Goal: Task Accomplishment & Management: Use online tool/utility

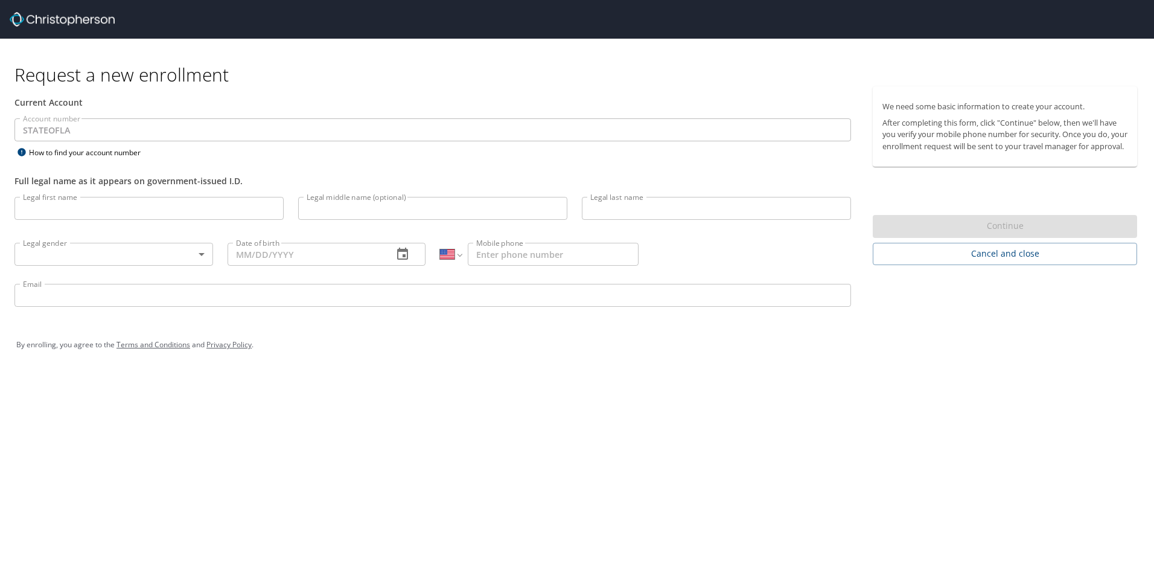
select select "US"
click at [947, 265] on button "Cancel and close" at bounding box center [1005, 254] width 264 height 22
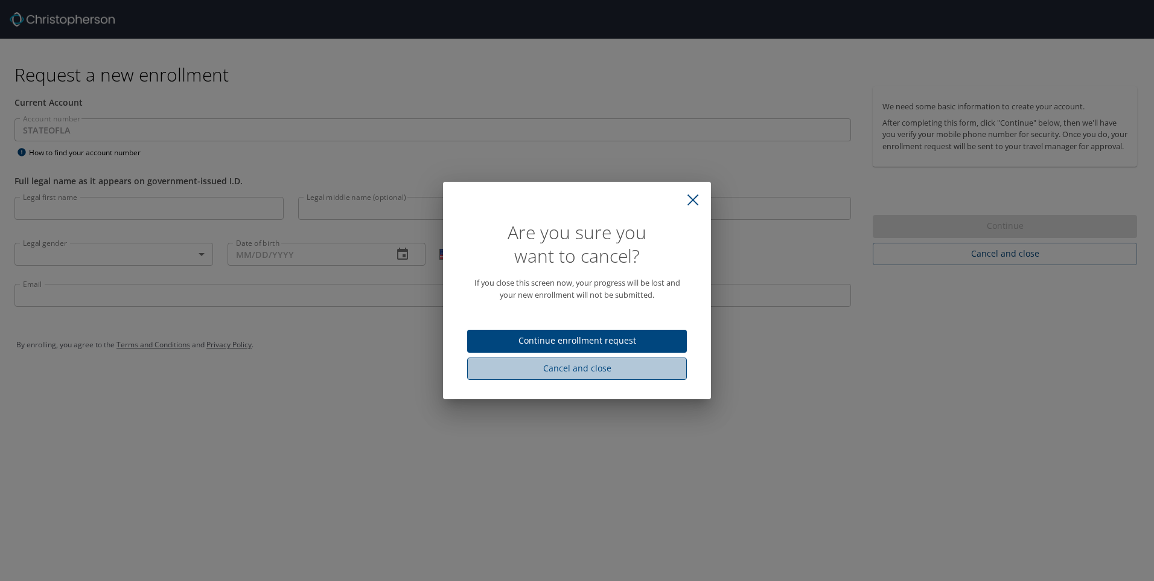
click at [580, 371] on span "Cancel and close" at bounding box center [577, 368] width 200 height 15
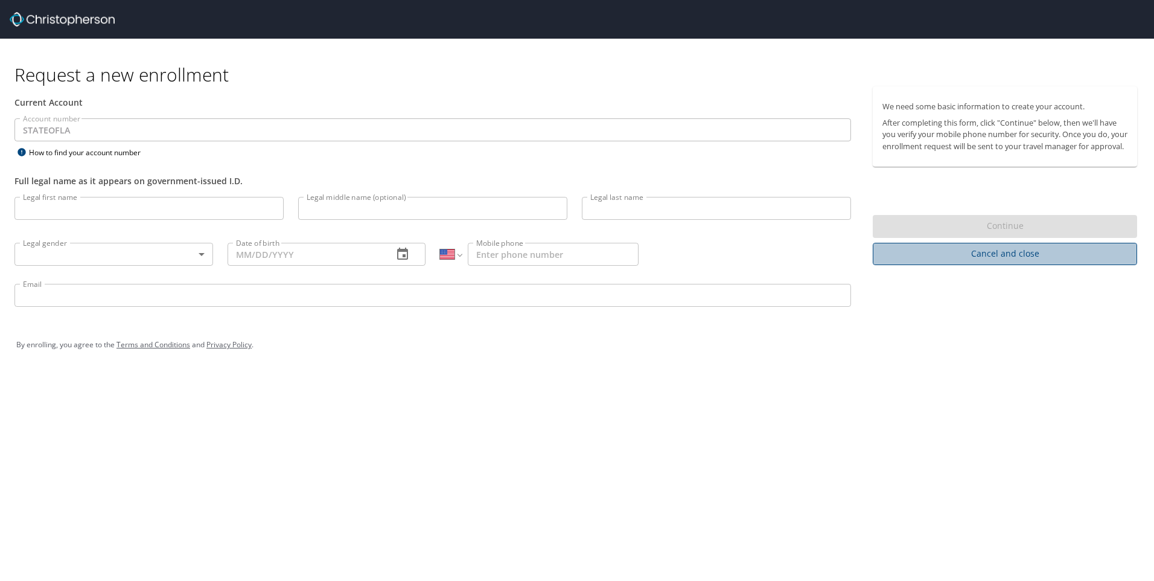
click at [912, 261] on span "Cancel and close" at bounding box center [1005, 253] width 245 height 15
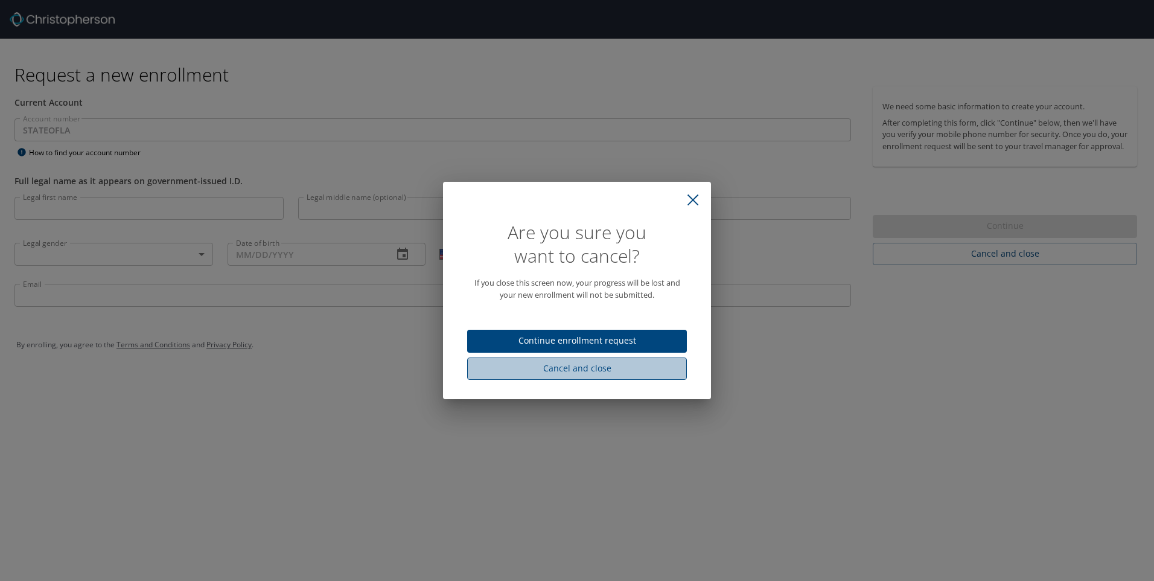
click at [587, 365] on span "Cancel and close" at bounding box center [577, 368] width 200 height 15
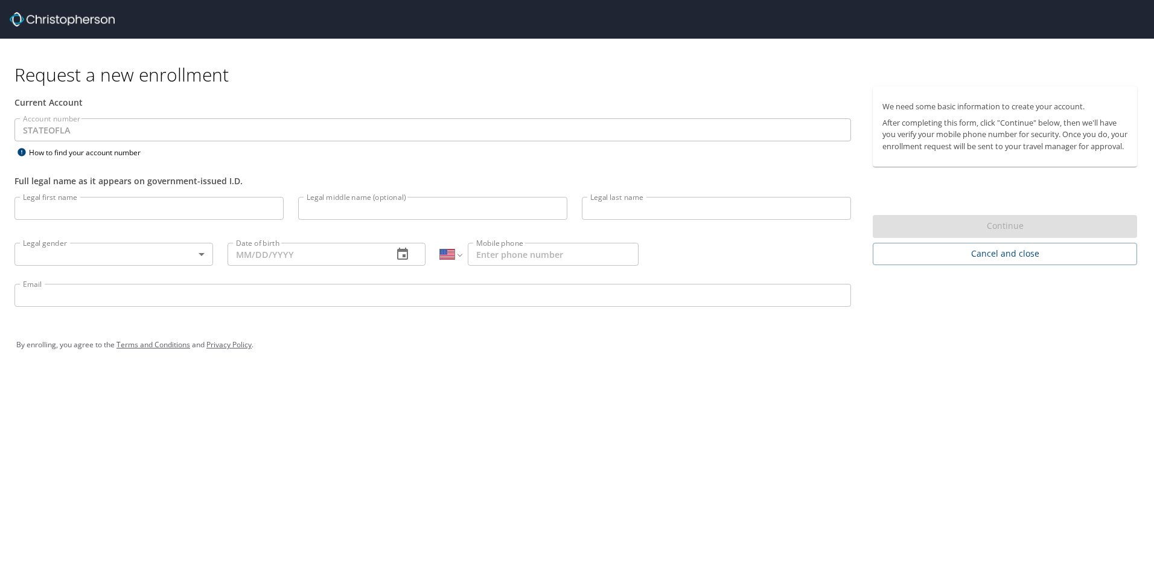
click at [70, 23] on img at bounding box center [62, 19] width 105 height 14
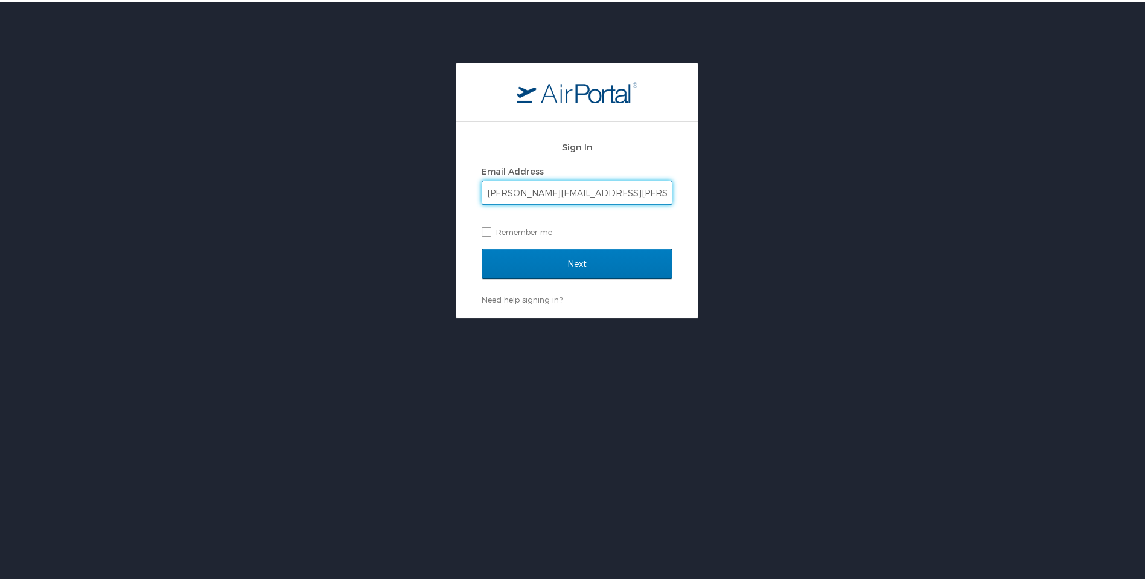
type input "[PERSON_NAME][EMAIL_ADDRESS][PERSON_NAME][DOMAIN_NAME]"
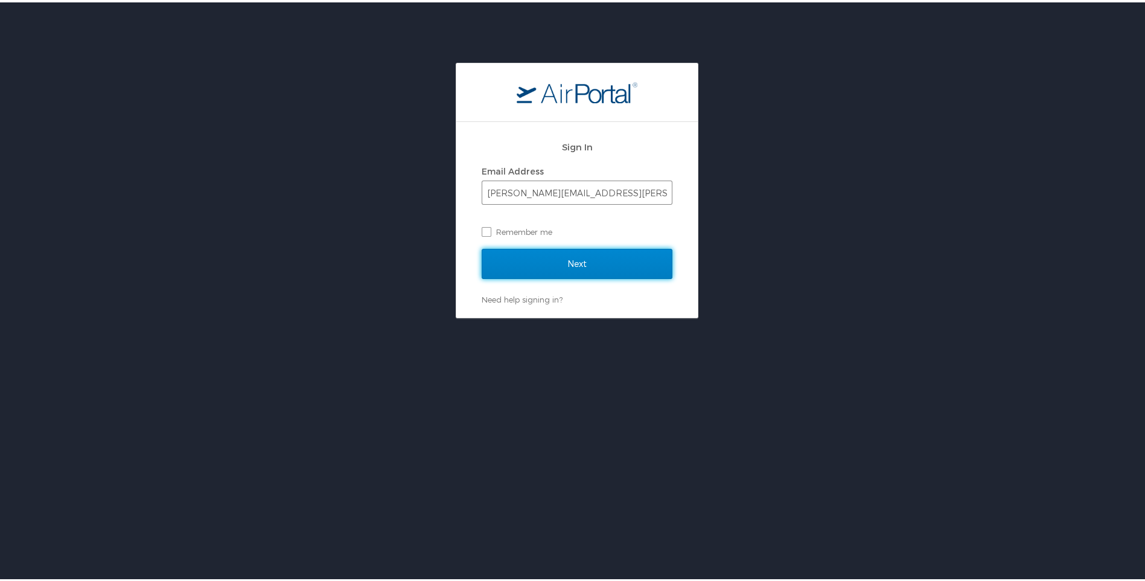
click at [482, 246] on input "Next" at bounding box center [577, 261] width 191 height 30
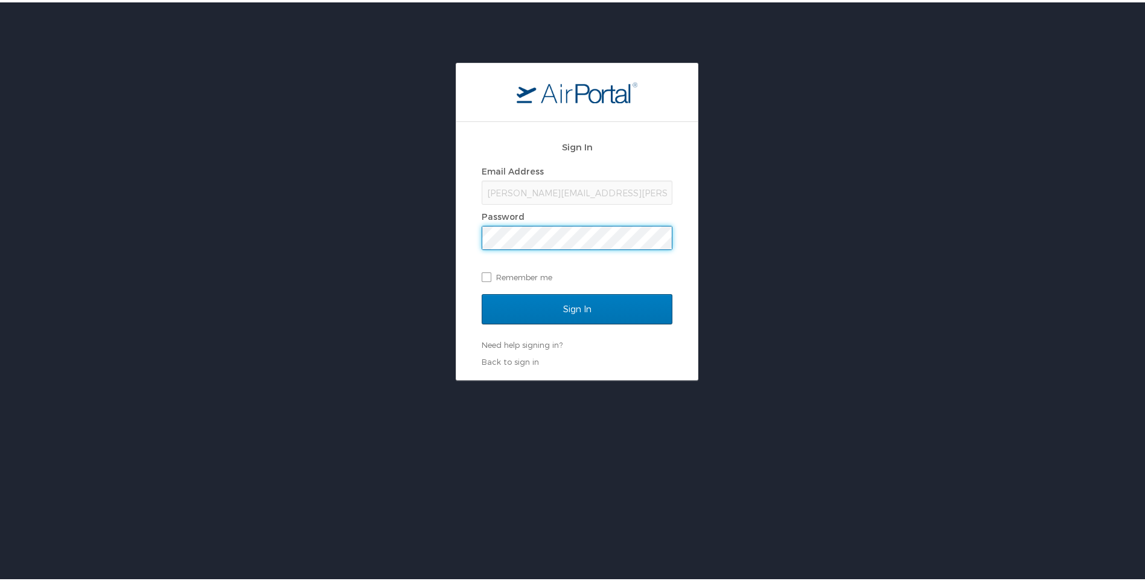
click at [482, 292] on input "Sign In" at bounding box center [577, 307] width 191 height 30
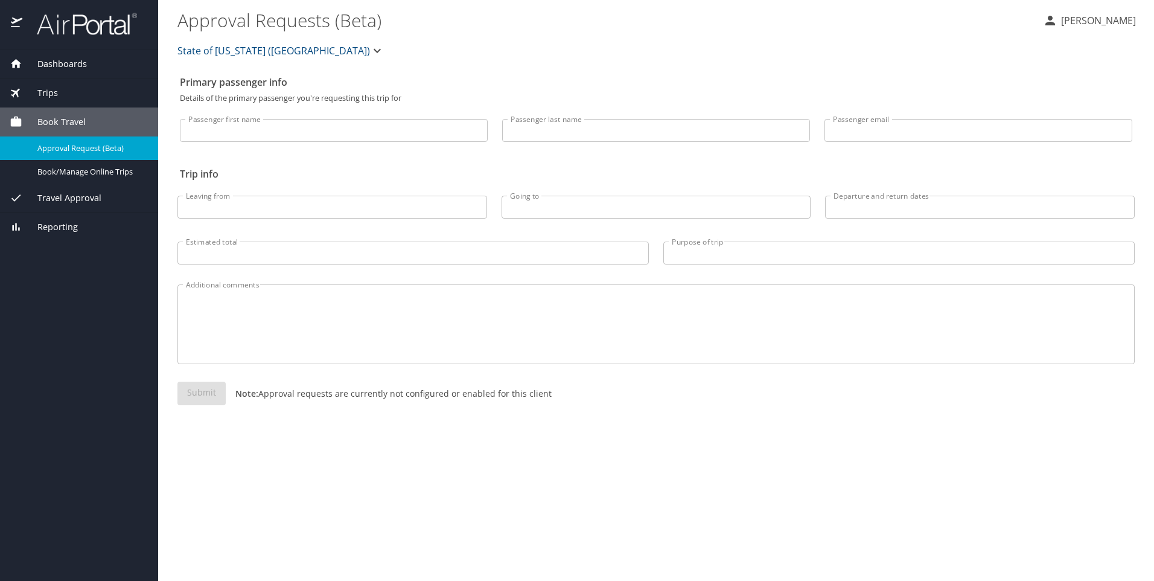
click at [60, 199] on span "Travel Approval" at bounding box center [61, 197] width 79 height 13
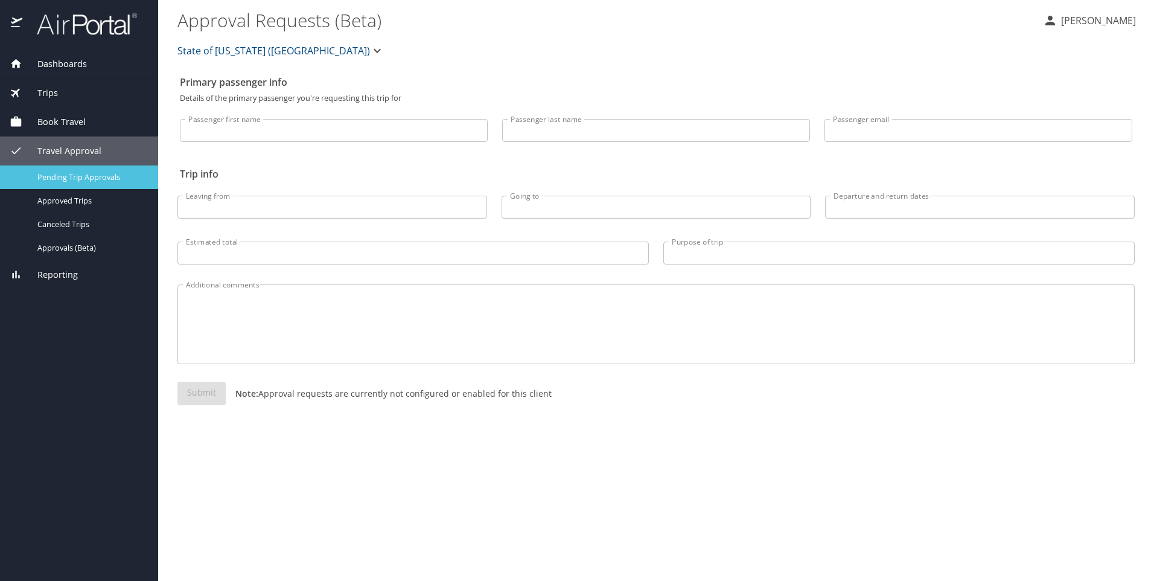
click at [97, 180] on span "Pending Trip Approvals" at bounding box center [90, 176] width 106 height 11
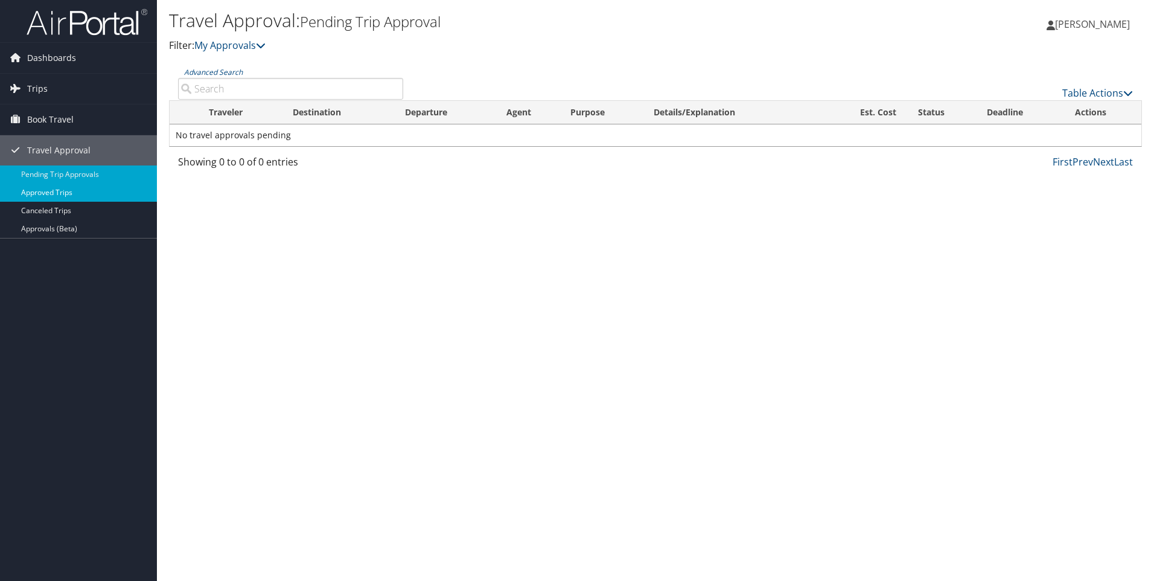
click at [86, 193] on link "Approved Trips" at bounding box center [78, 193] width 157 height 18
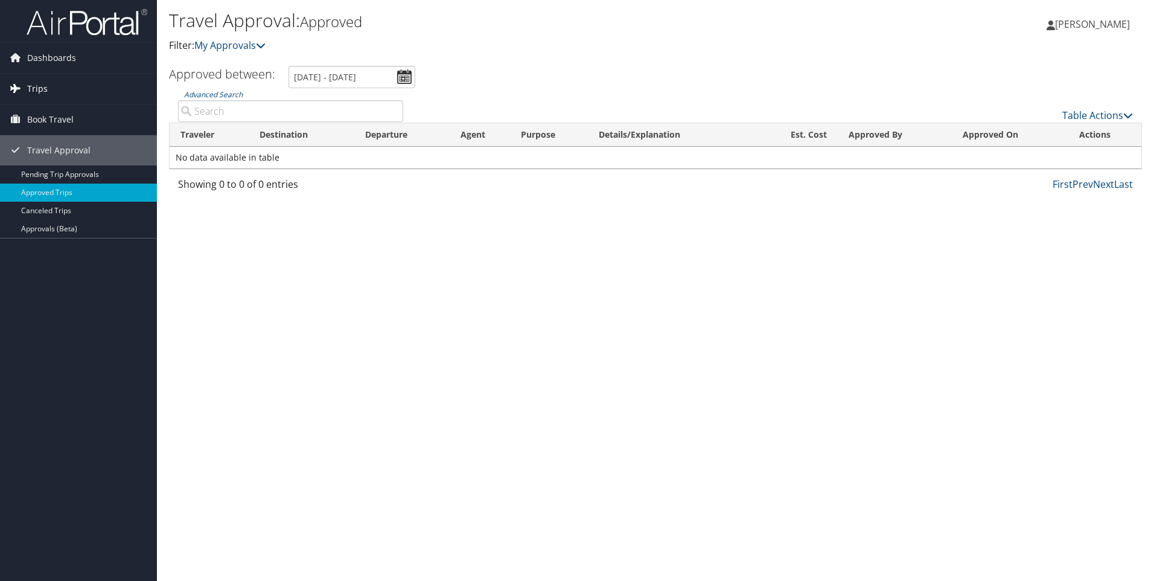
click at [72, 80] on link "Trips" at bounding box center [78, 89] width 157 height 30
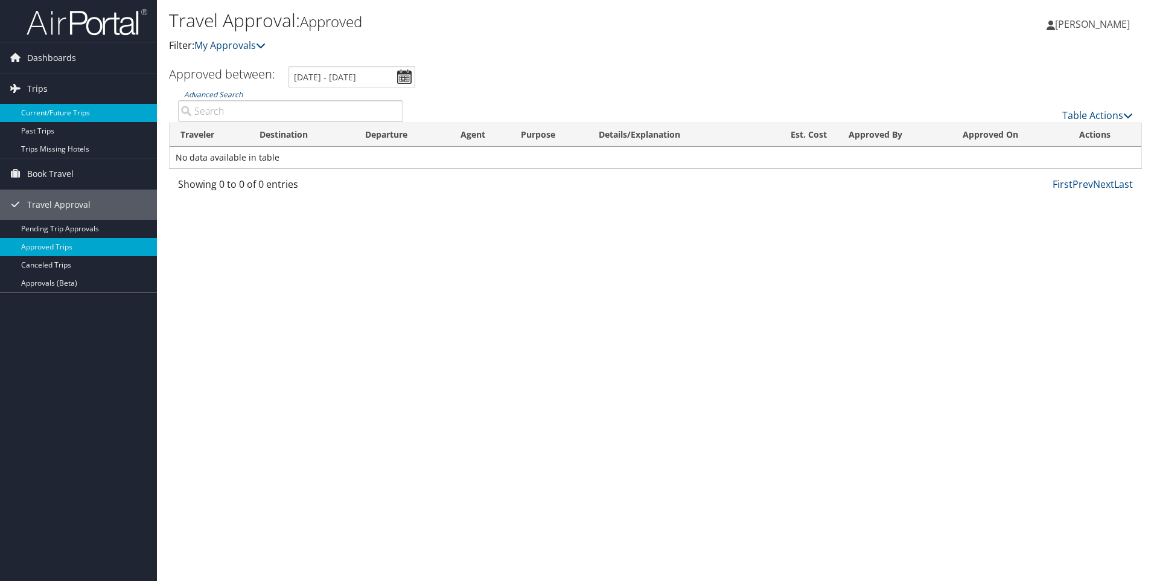
click at [82, 117] on link "Current/Future Trips" at bounding box center [78, 113] width 157 height 18
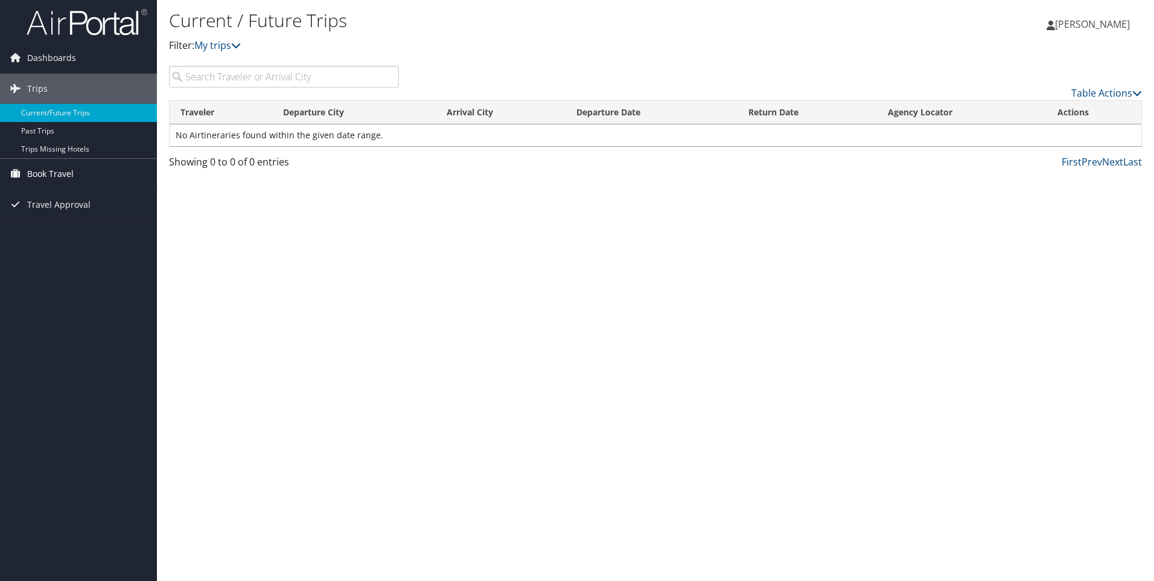
click at [91, 165] on link "Book Travel" at bounding box center [78, 174] width 157 height 30
click at [110, 237] on link "Book/Manage Online Trips" at bounding box center [78, 234] width 157 height 18
click at [101, 233] on link "Book/Manage Online Trips" at bounding box center [78, 234] width 157 height 18
click at [100, 233] on link "Book/Manage Online Trips" at bounding box center [78, 234] width 157 height 18
